Goal: Task Accomplishment & Management: Use online tool/utility

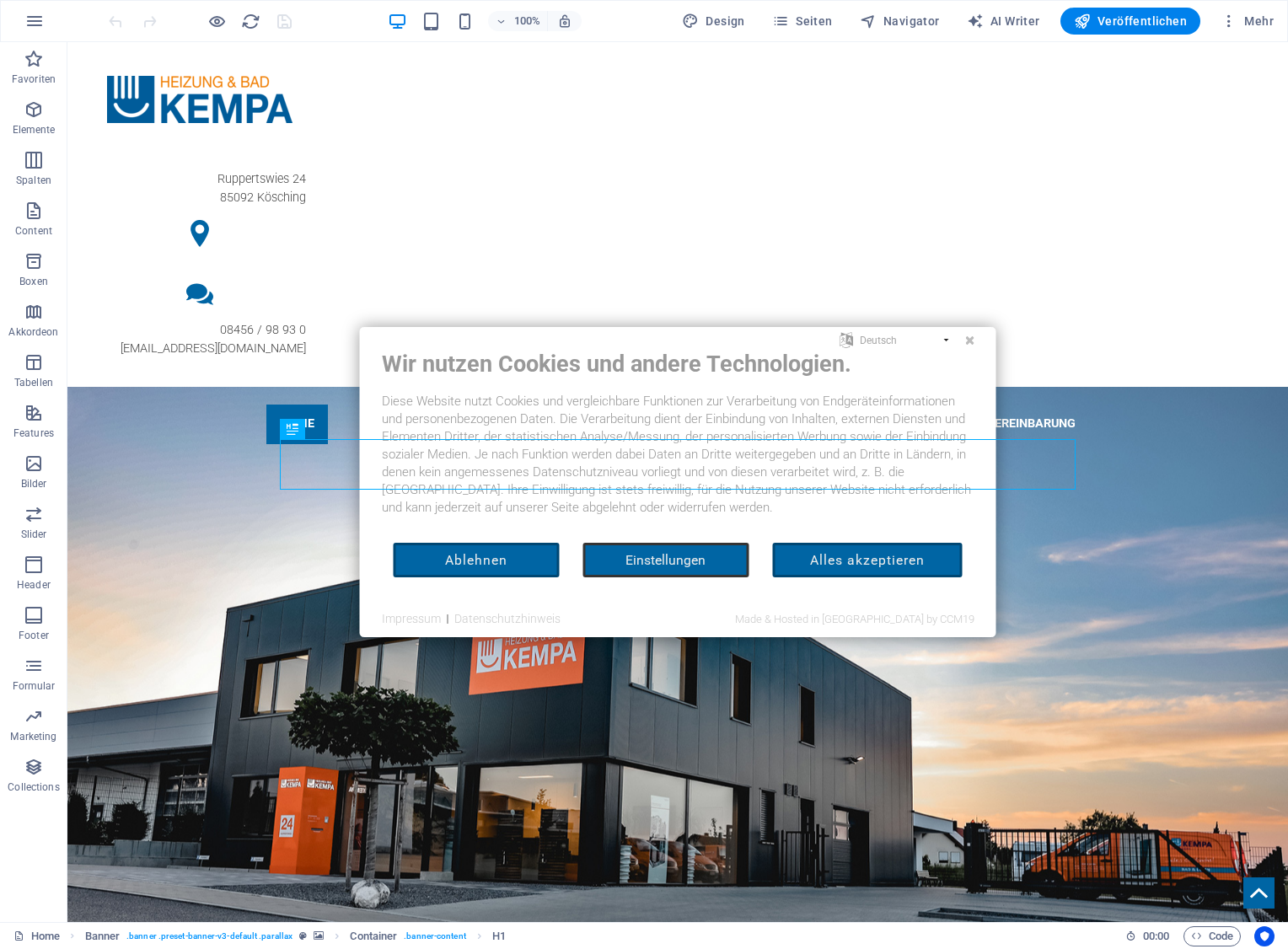
click at [822, 553] on button "Alles akzeptieren" at bounding box center [867, 560] width 190 height 35
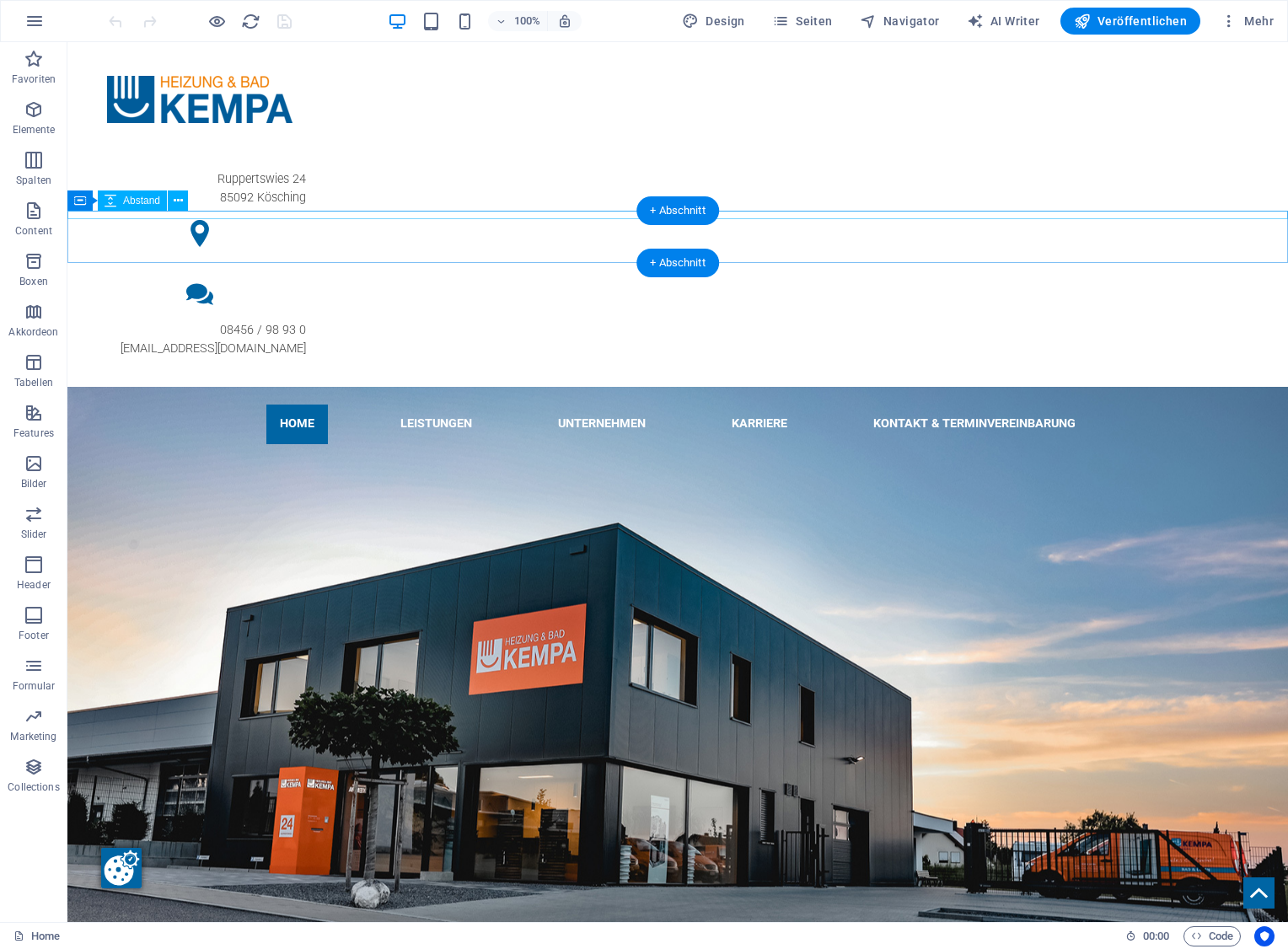
click at [167, 444] on div at bounding box center [677, 448] width 1220 height 9
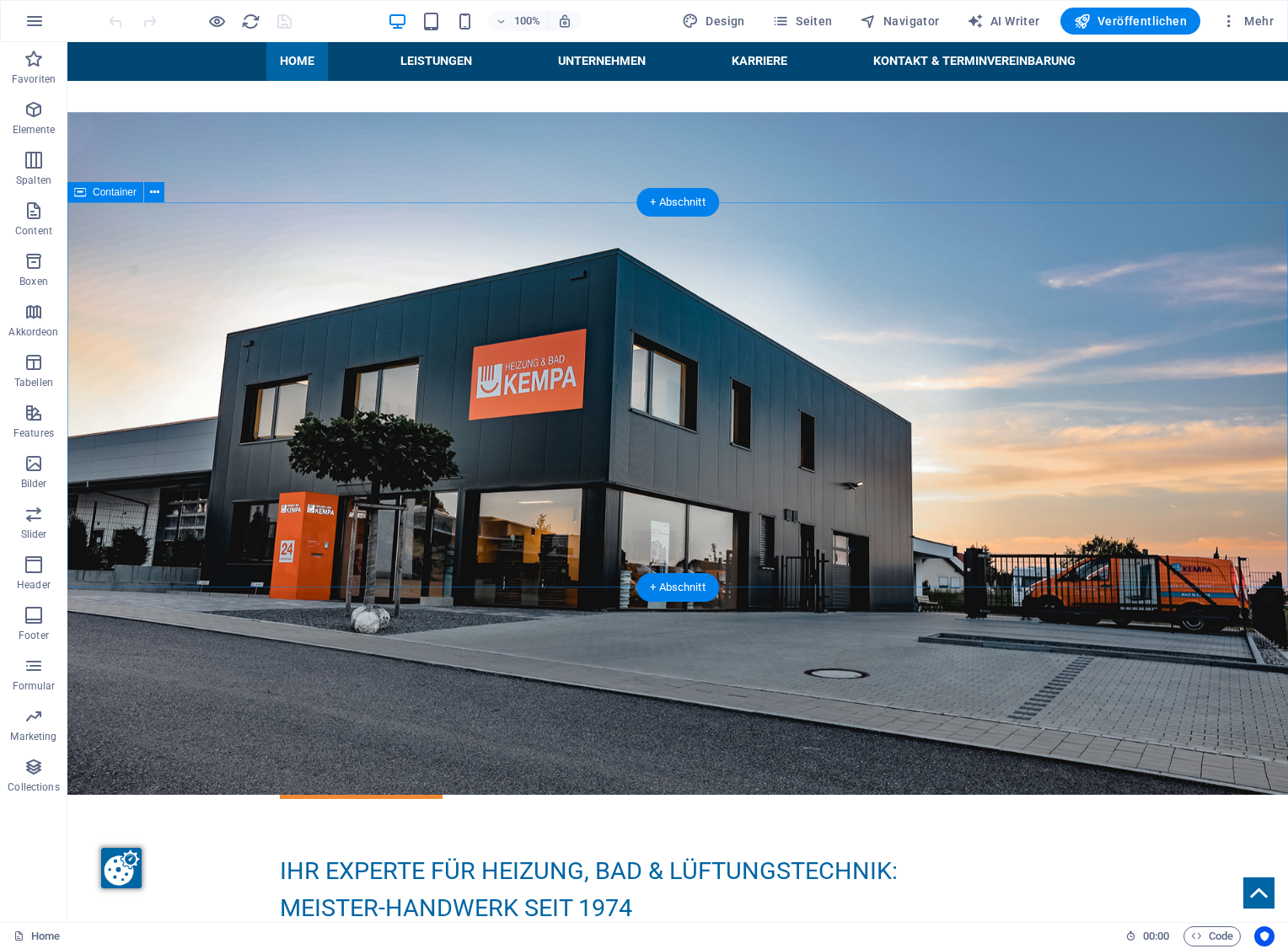
scroll to position [552, 0]
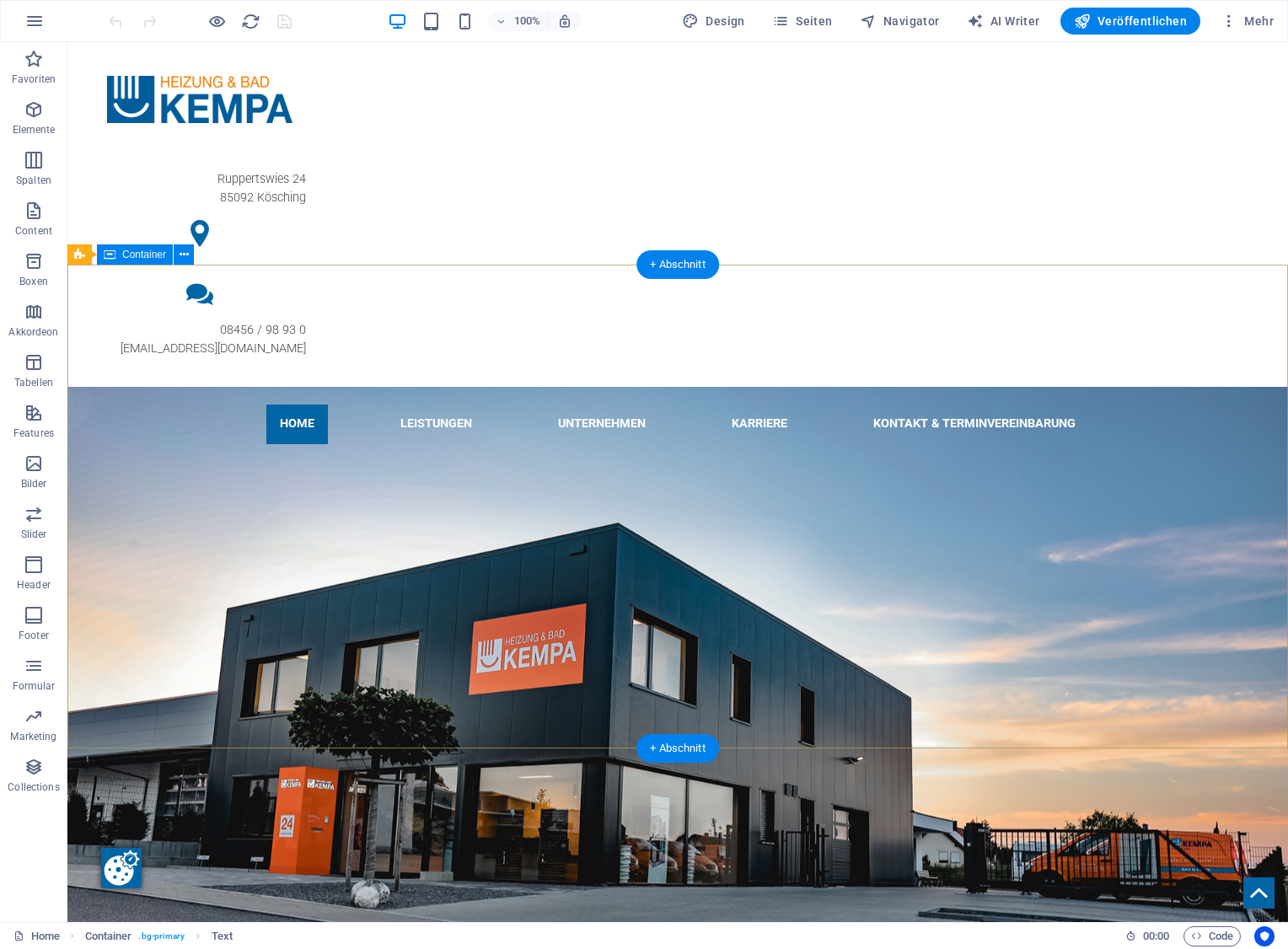
scroll to position [0, 0]
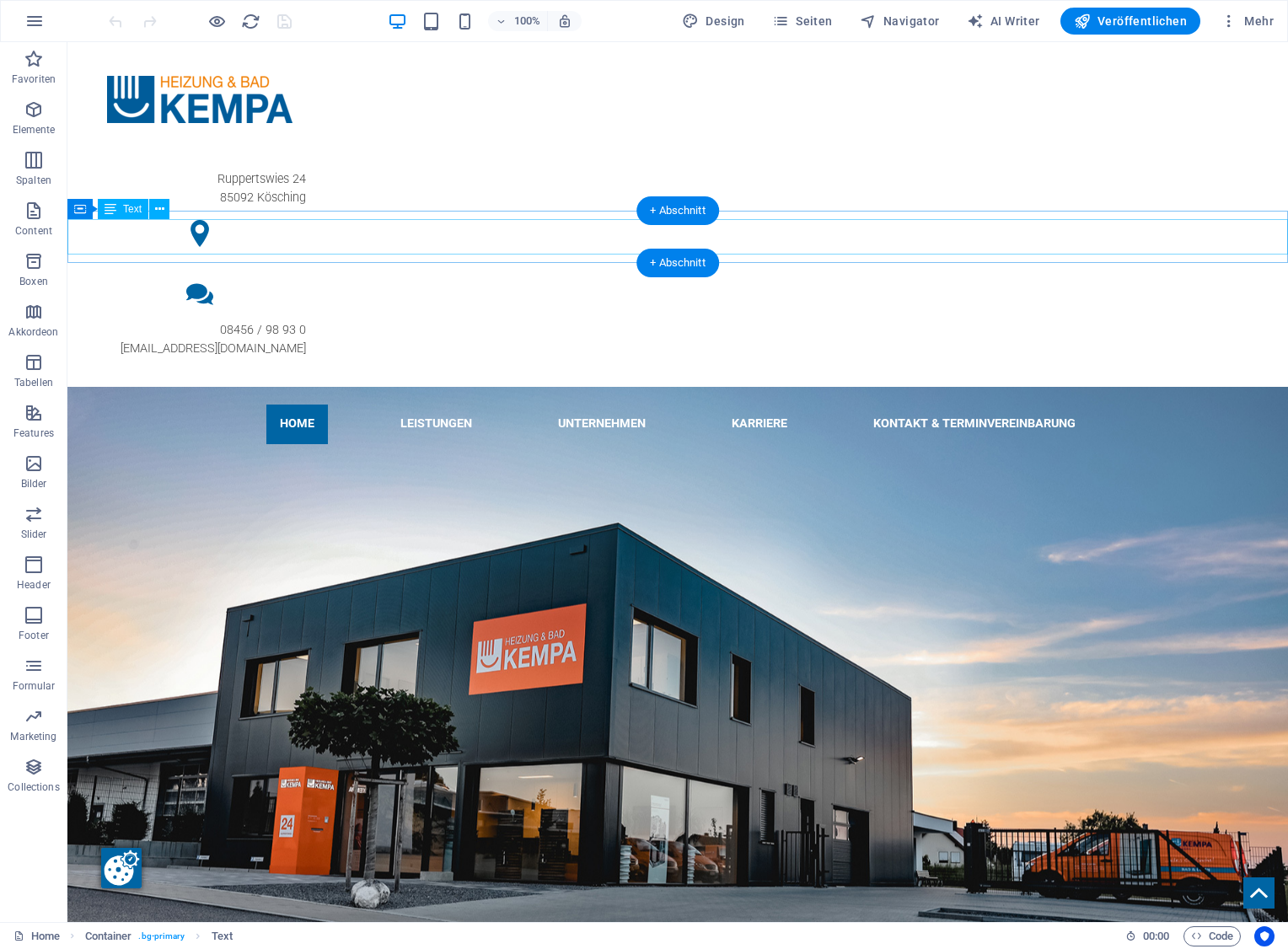
click at [585, 453] on div "Wir befinden uns im Betriebsurlaub vom [DATE] bis [DATE]. Selbstverständlich is…" at bounding box center [677, 470] width 1220 height 36
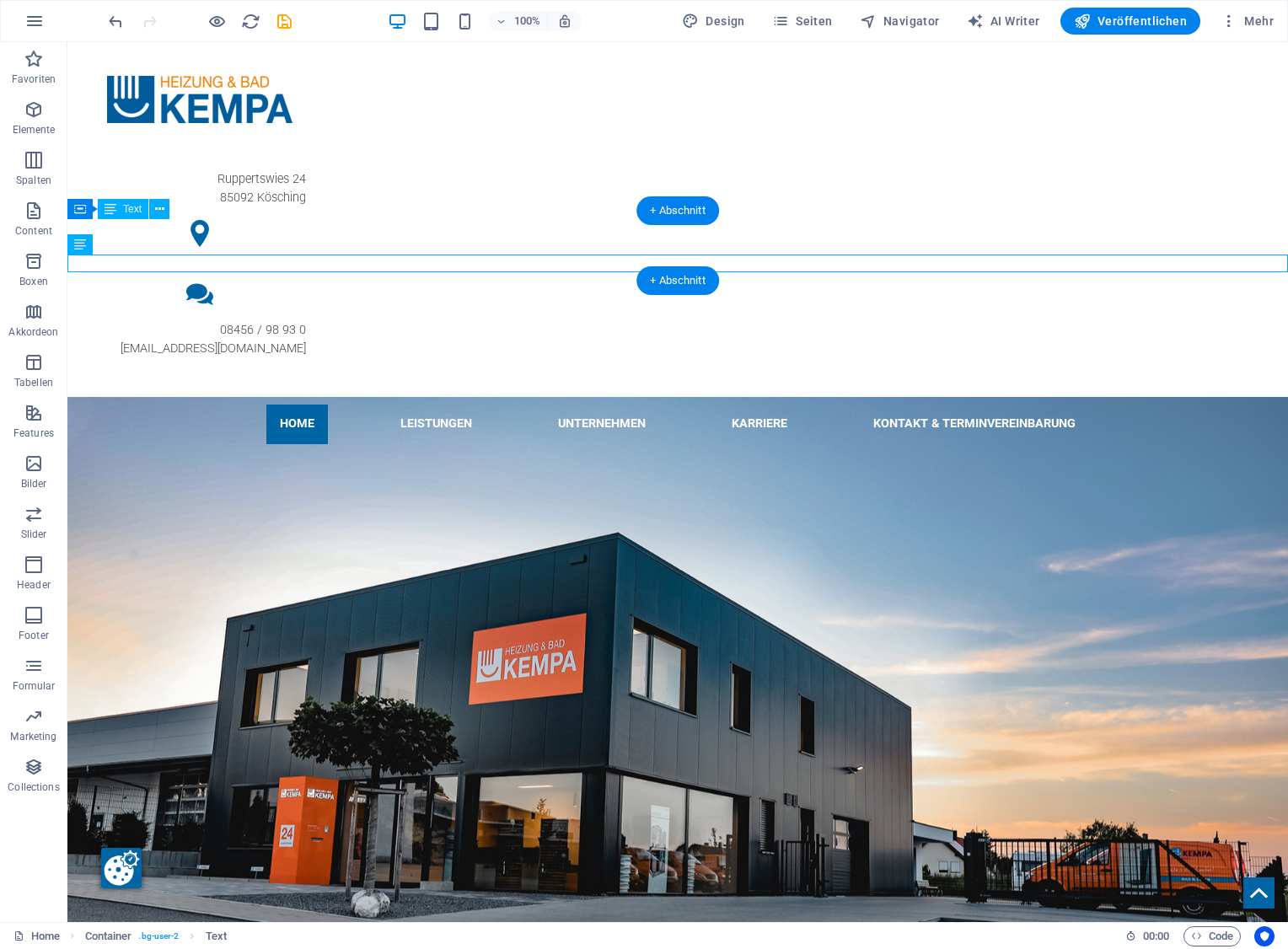
click at [580, 453] on div "Wir befinden uns im Betriebsurlaub vom [DATE] bis [DATE]. Selbstverständlich is…" at bounding box center [677, 470] width 1220 height 36
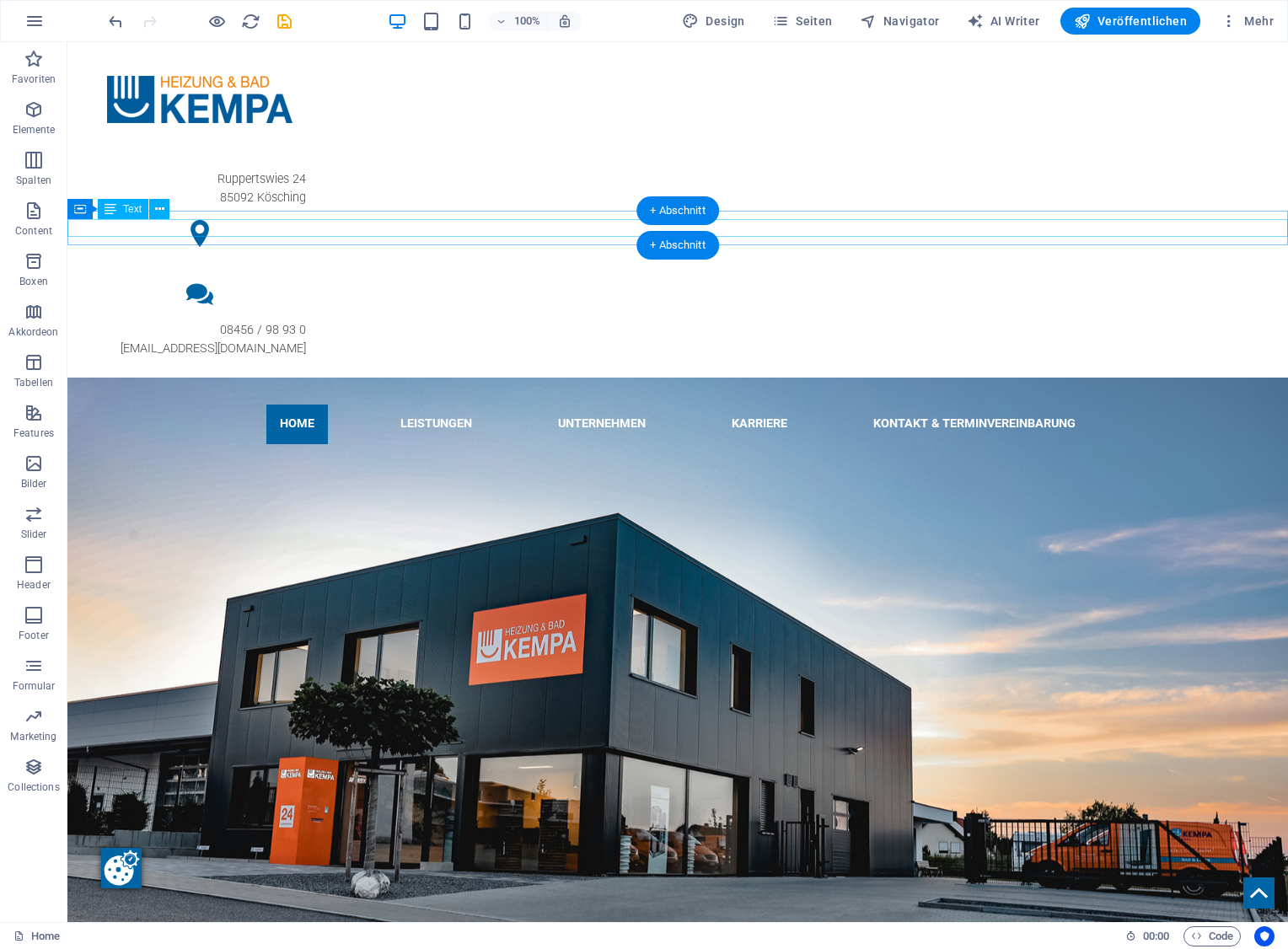
click at [501, 453] on div "Neues Wohlfühlbad gewünscht? Vereinbaren Sie einen Beratungs-Termin bei uns!" at bounding box center [677, 461] width 1220 height 18
click at [522, 453] on div "Neues Wohlfühlbad gewünscht? Vereinbaren Sie einen Beratungs-Termin bei uns!" at bounding box center [677, 461] width 1220 height 18
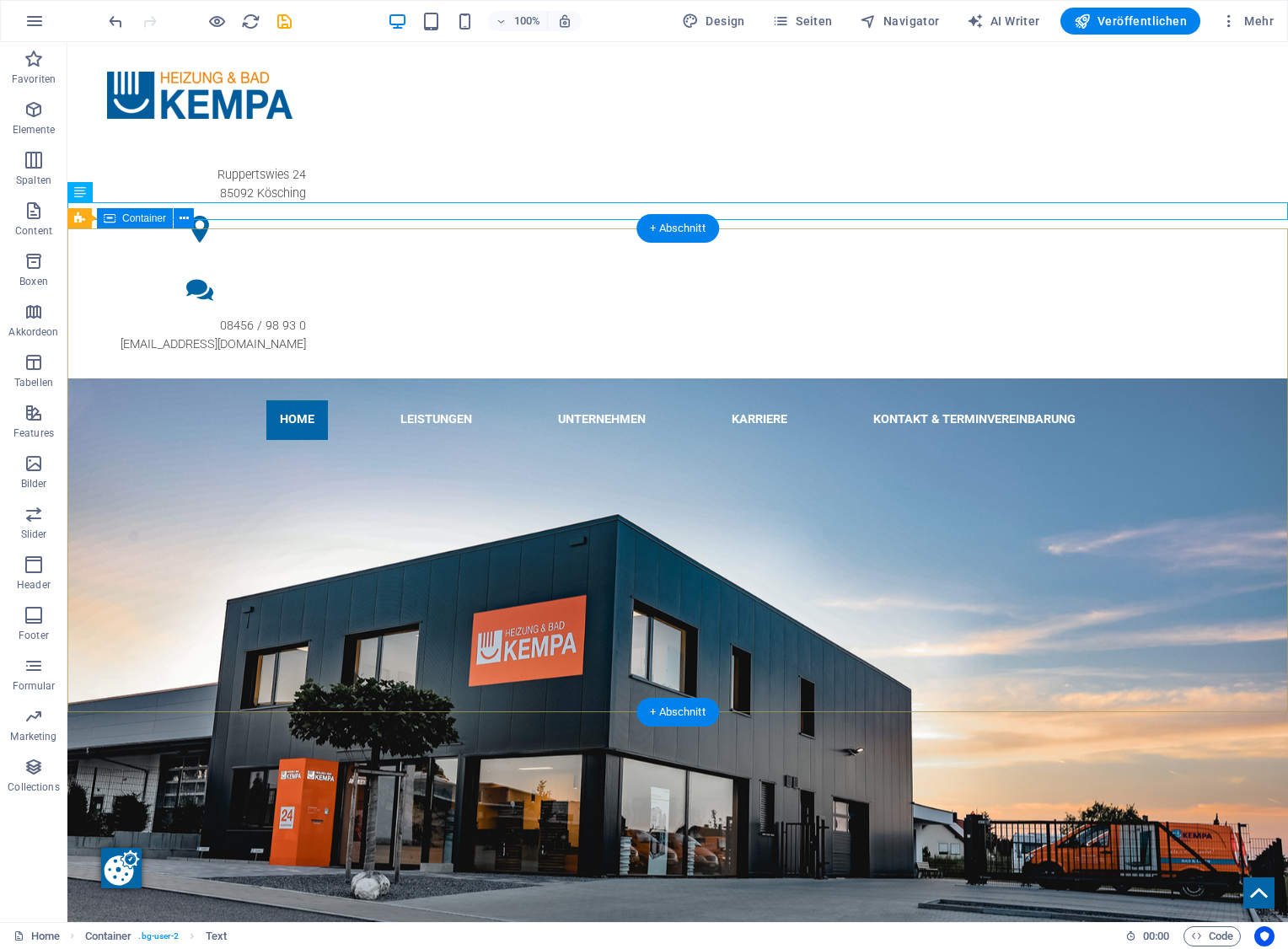
scroll to position [2, 0]
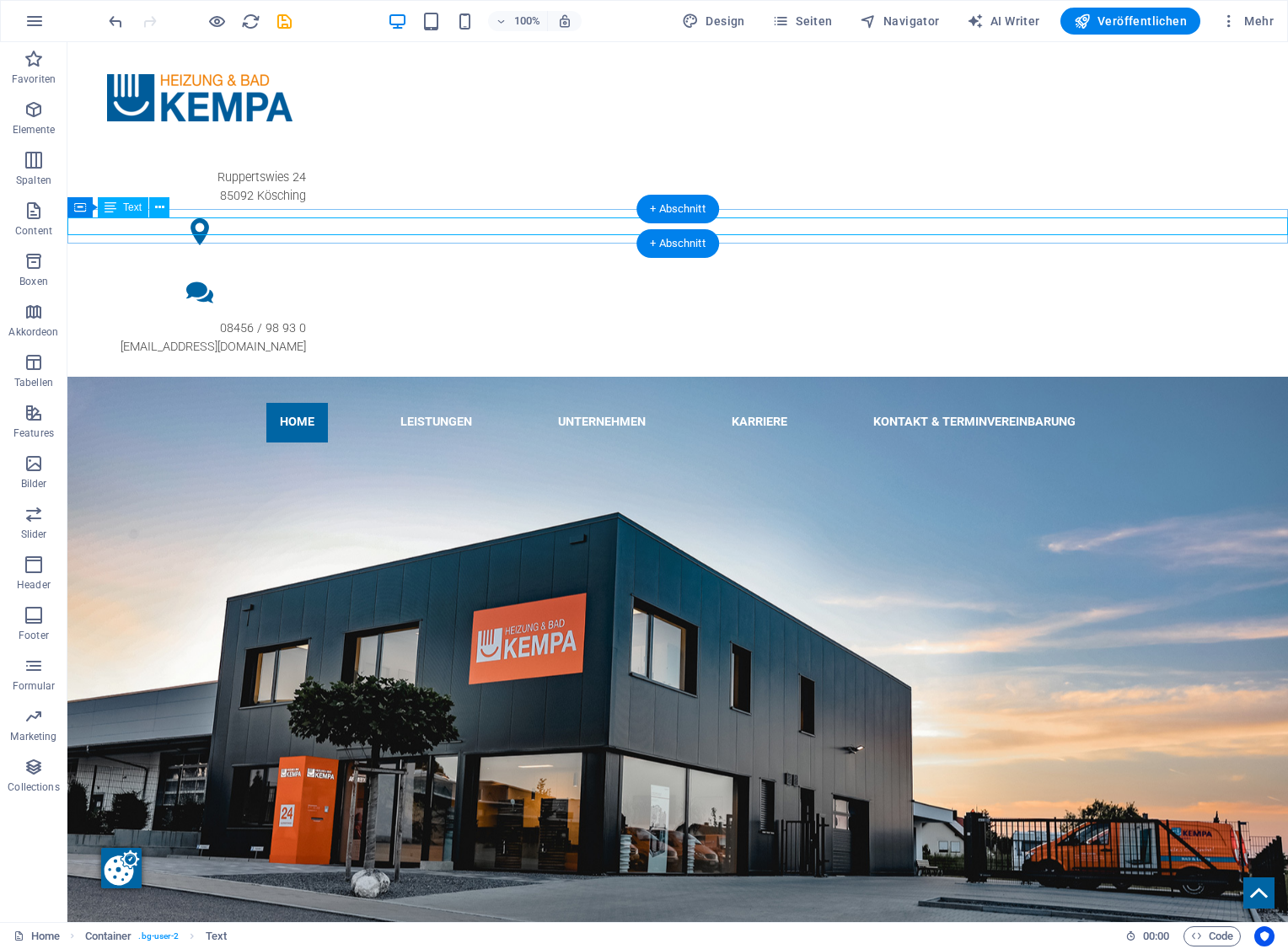
click at [815, 451] on div "Neues Wohlfühlbad gewünscht? Vereinbaren Sie einen Beratungs-Termin bei uns!" at bounding box center [677, 460] width 1220 height 18
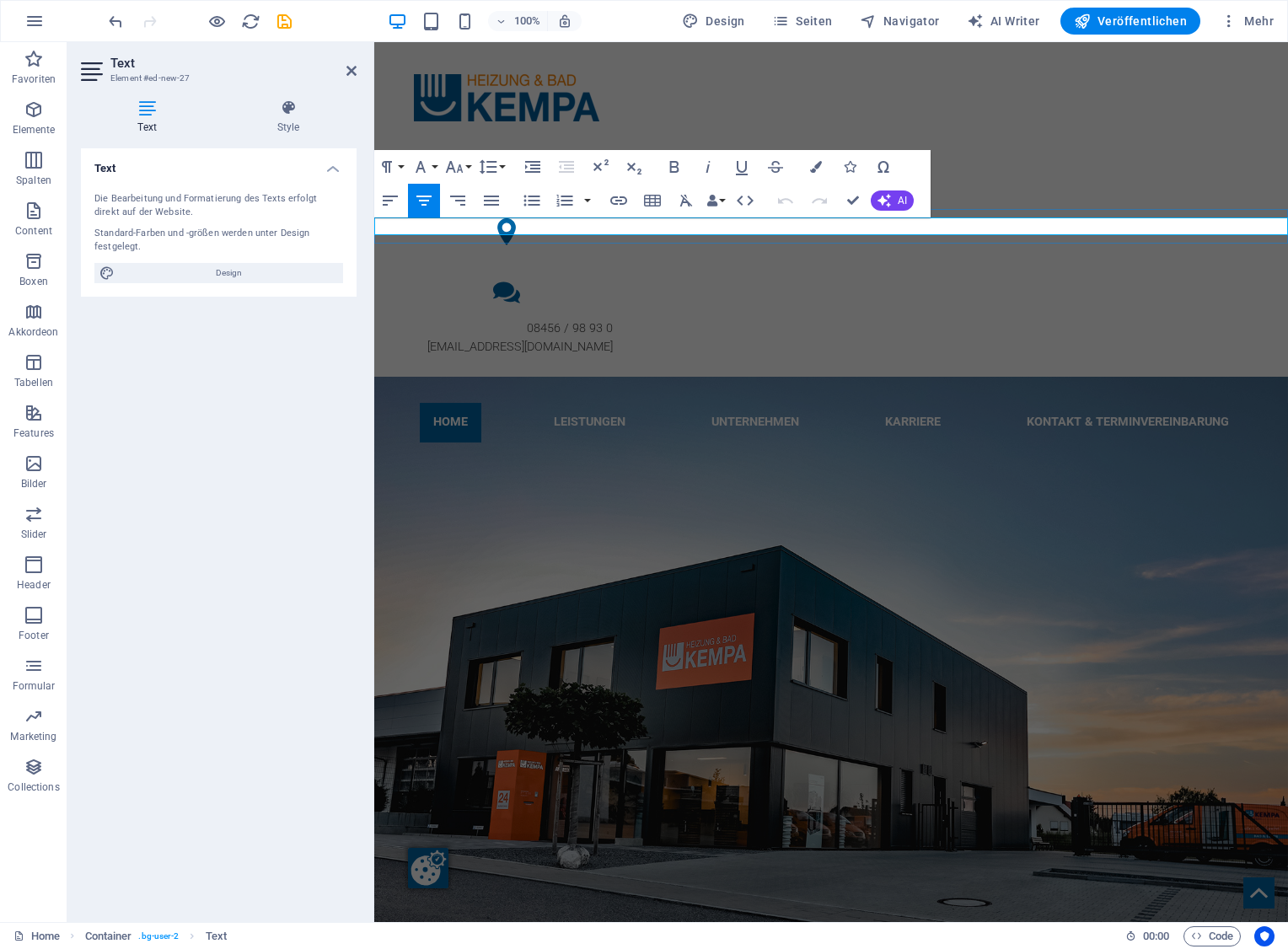
click at [926, 453] on strong "Vereinbaren Sie einen Beratungs-Termin bei uns!" at bounding box center [916, 460] width 269 height 15
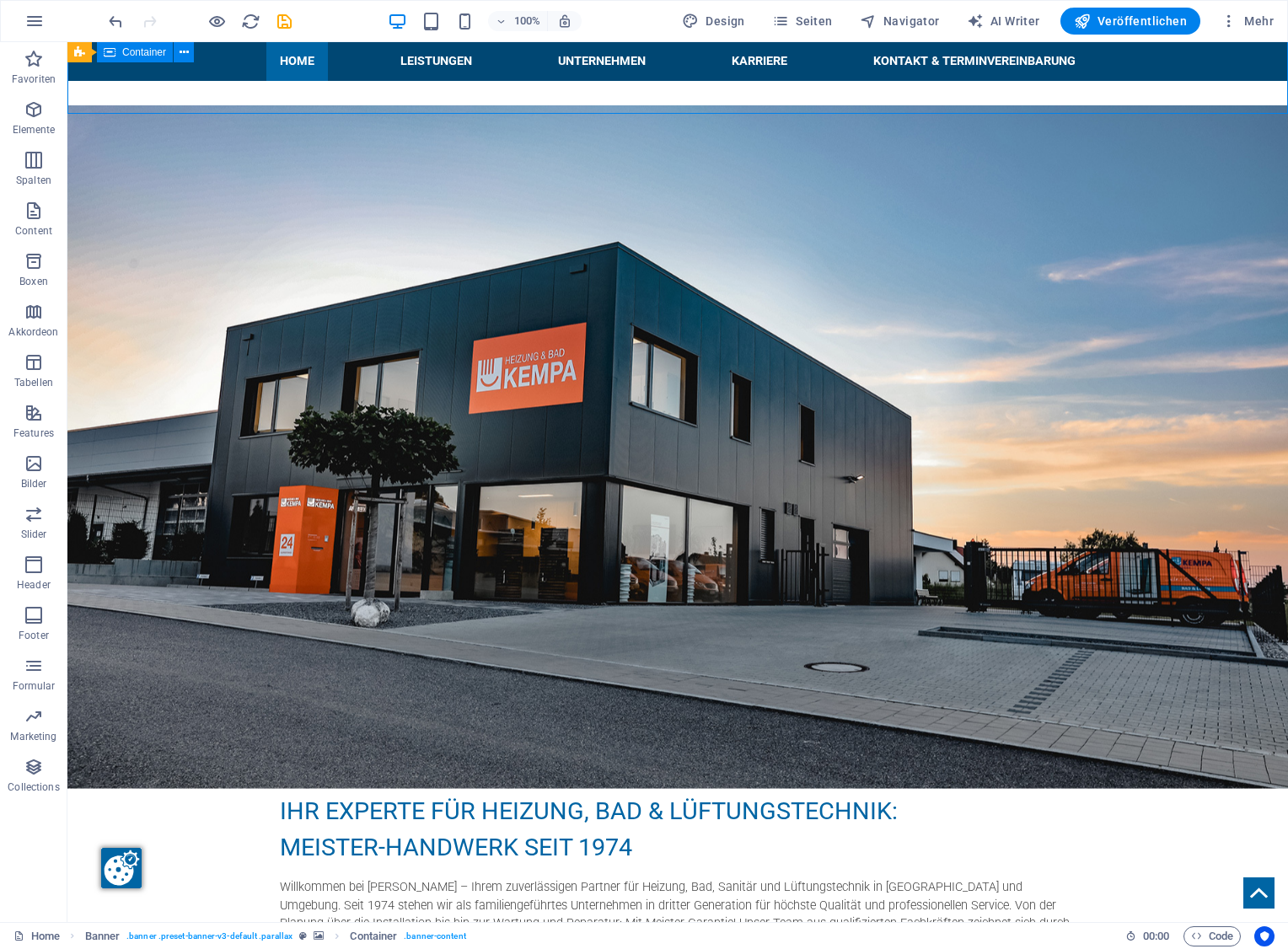
scroll to position [662, 0]
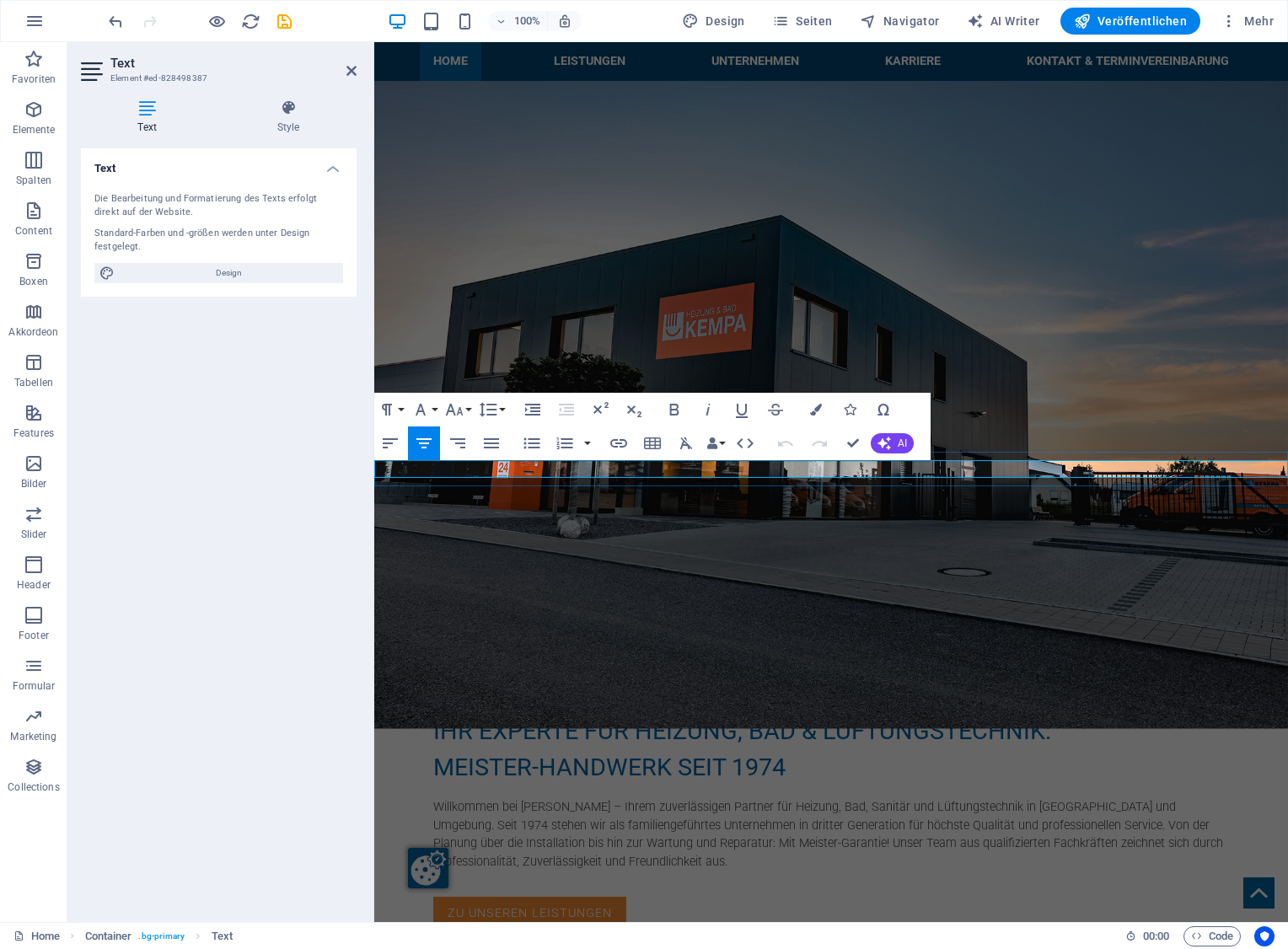
drag, startPoint x: 782, startPoint y: 469, endPoint x: 632, endPoint y: 458, distance: 150.4
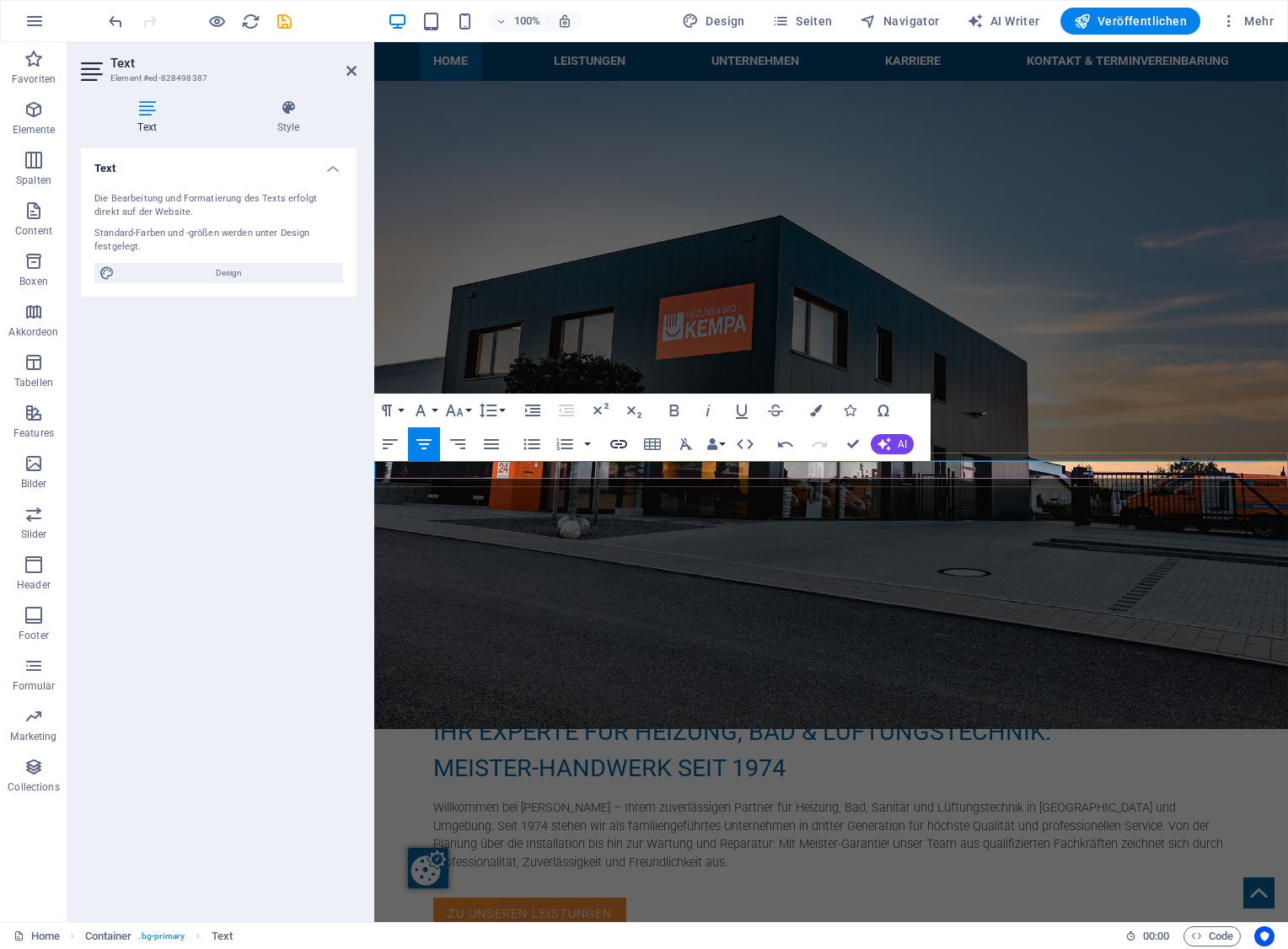
click at [625, 446] on icon "button" at bounding box center [618, 444] width 20 height 20
type input "/bad"
type input "Vereinbaren Sie einen Beratungs-Termin bei uns!"
click at [615, 443] on icon "button" at bounding box center [618, 444] width 20 height 20
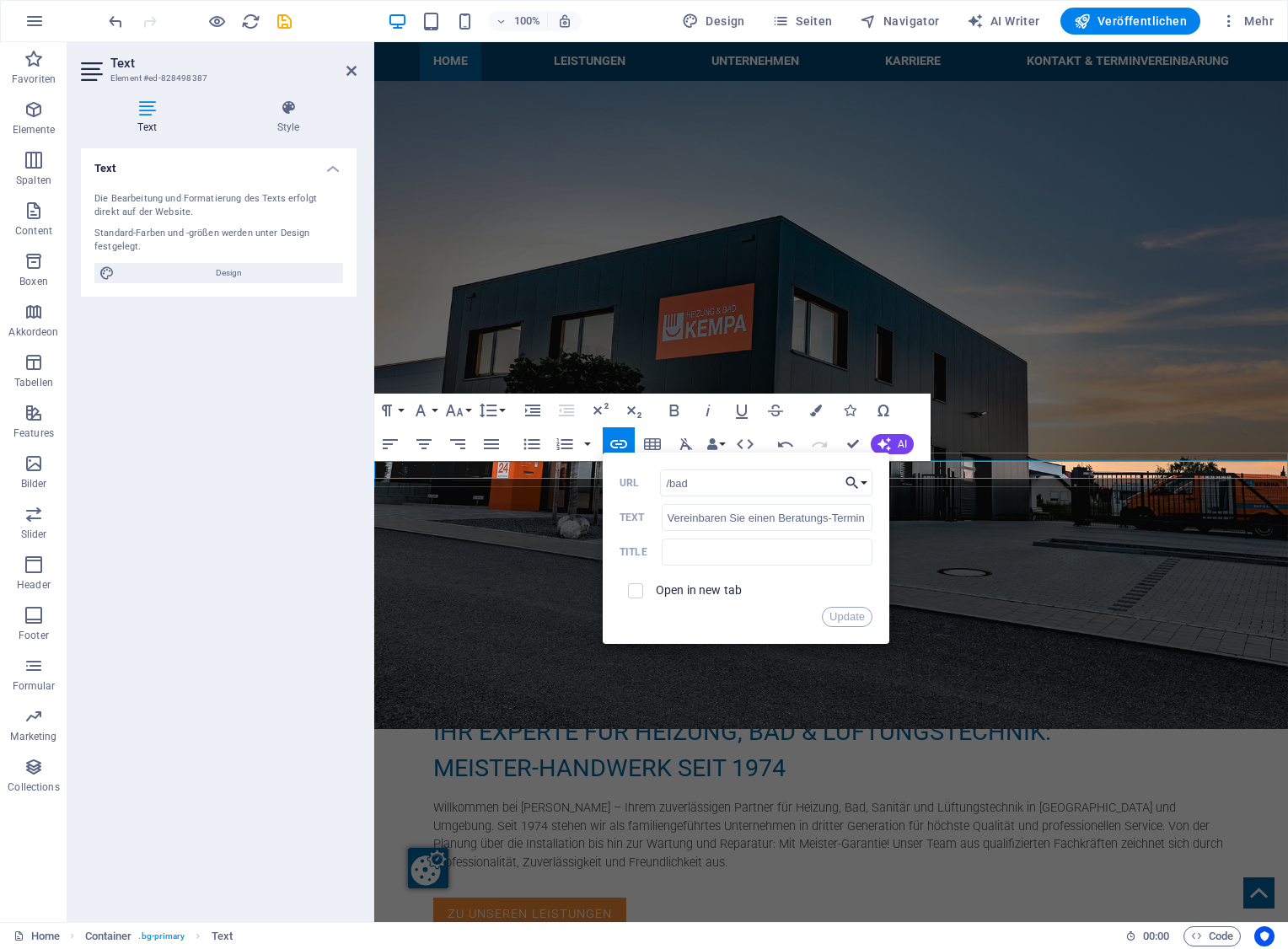
click at [863, 475] on button "Choose Link" at bounding box center [856, 483] width 32 height 27
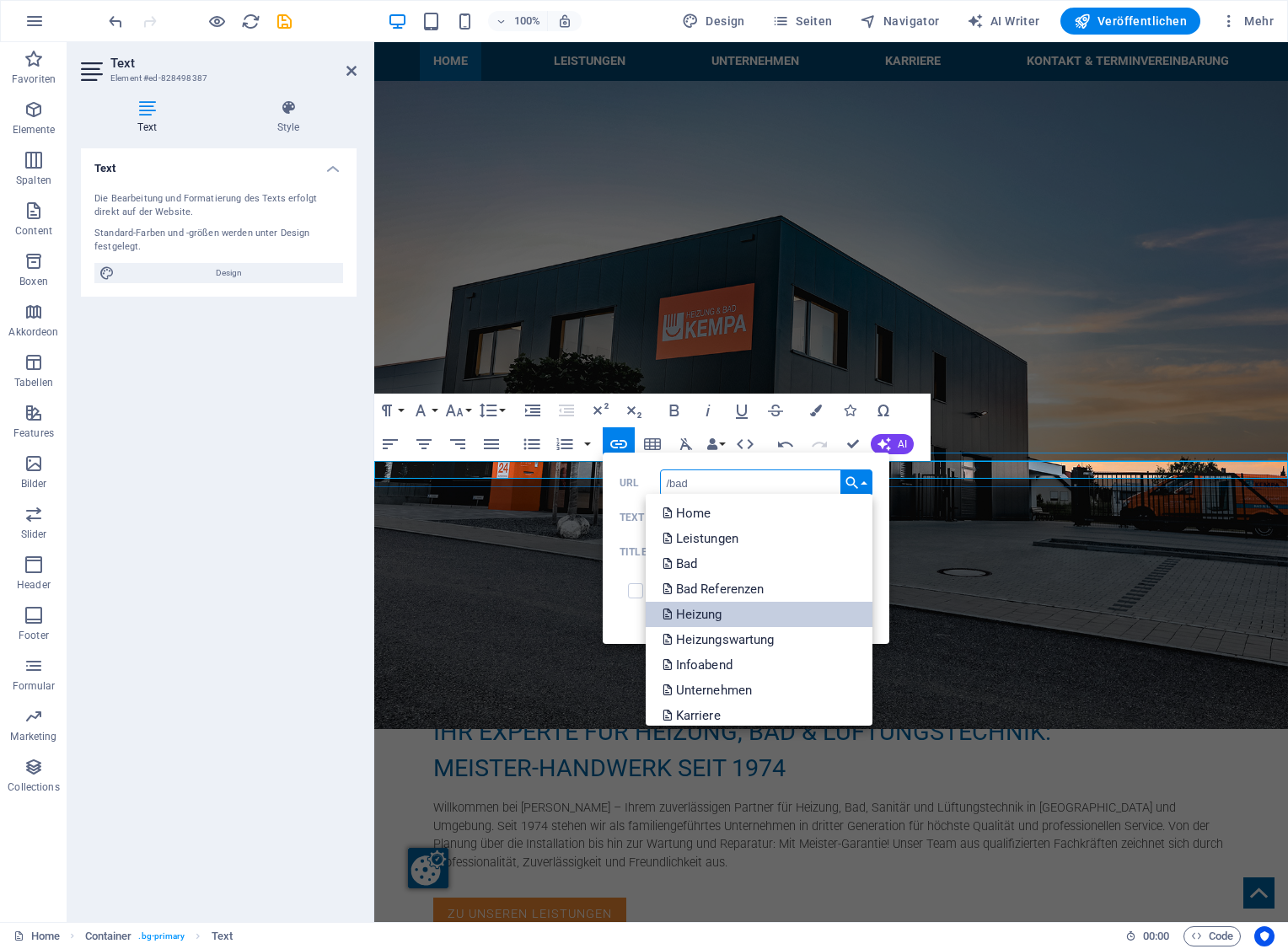
click at [736, 621] on link "Heizung" at bounding box center [759, 614] width 226 height 25
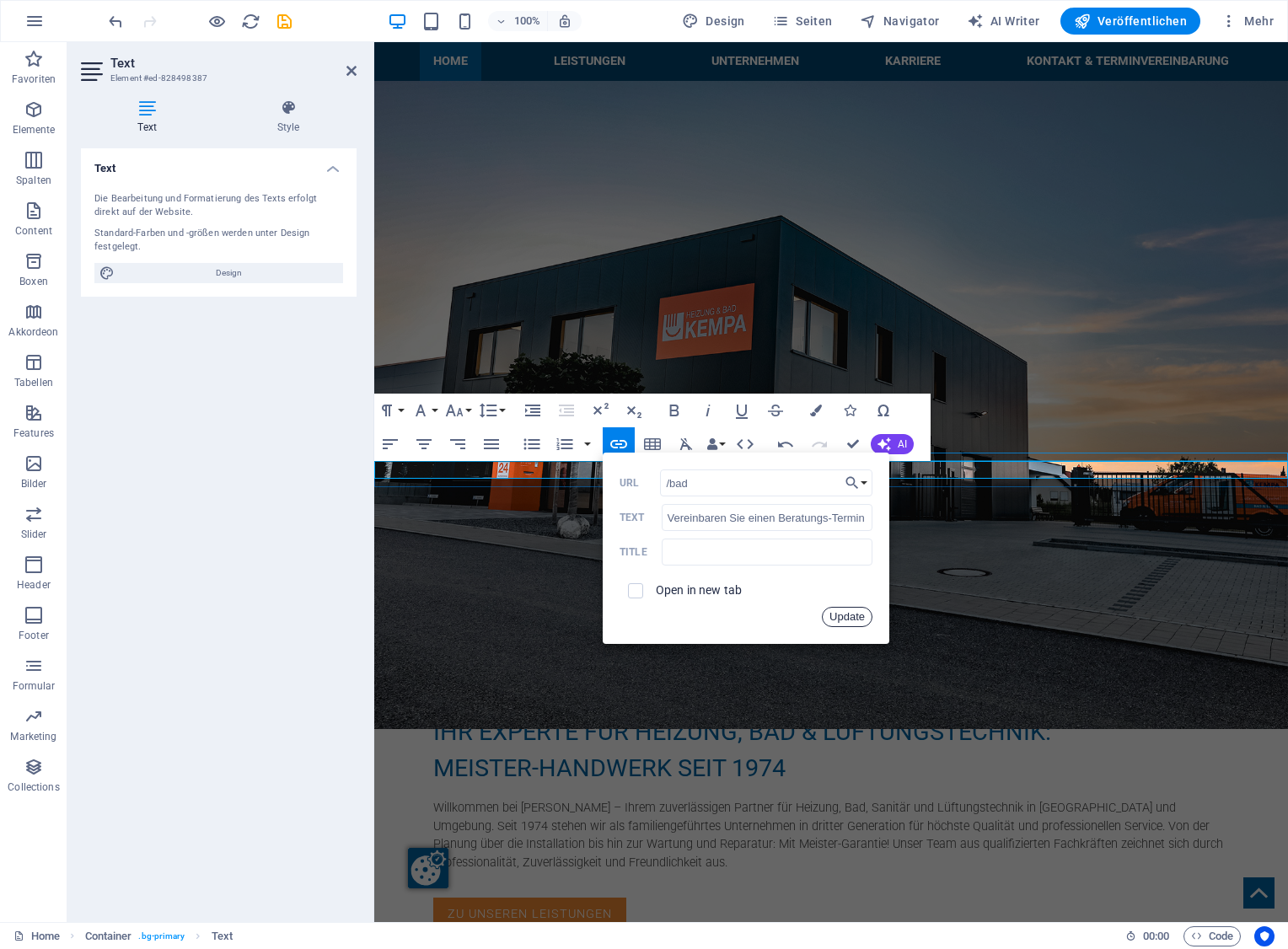
click at [841, 613] on button "Update" at bounding box center [847, 616] width 50 height 20
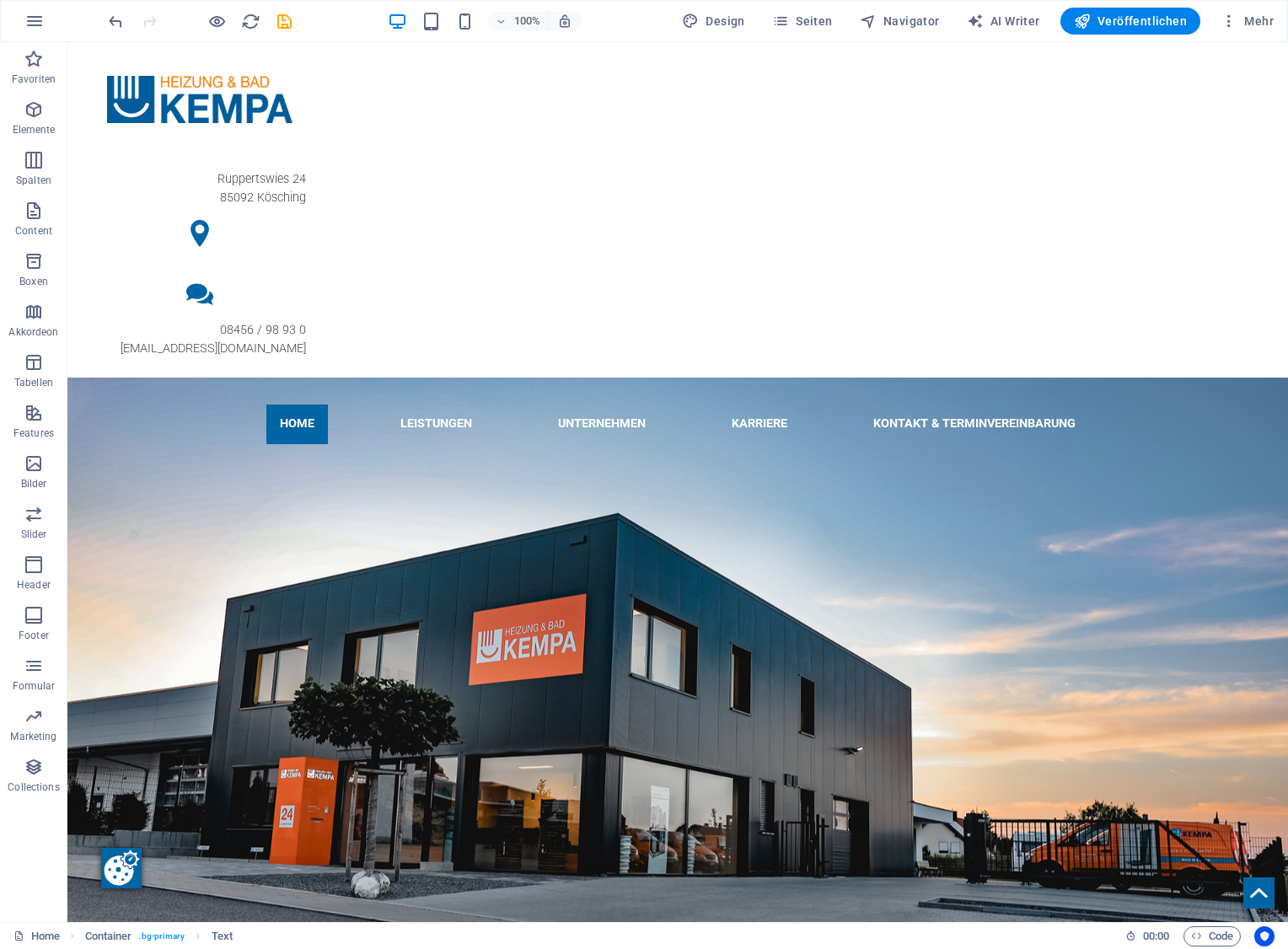
scroll to position [0, 0]
click at [1083, 16] on icon "button" at bounding box center [1082, 20] width 16 height 16
